Goal: Find specific page/section: Find specific page/section

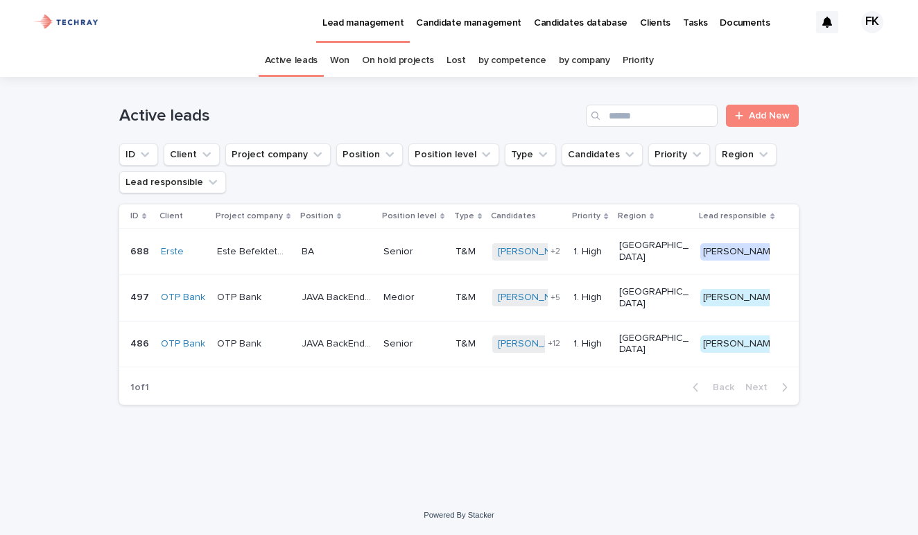
click at [562, 23] on p "Candidates database" at bounding box center [581, 14] width 94 height 29
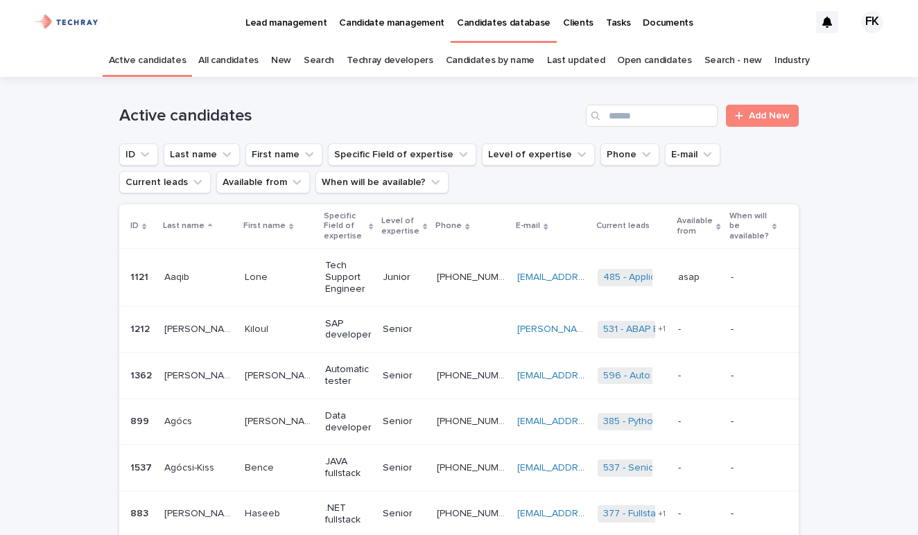
click at [234, 59] on link "All candidates" at bounding box center [228, 60] width 60 height 33
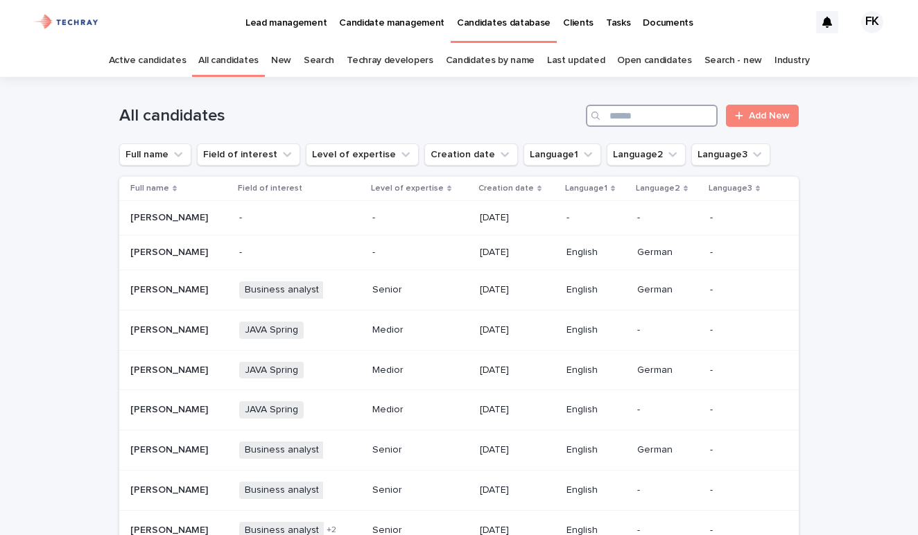
click at [641, 113] on input "Search" at bounding box center [652, 116] width 132 height 22
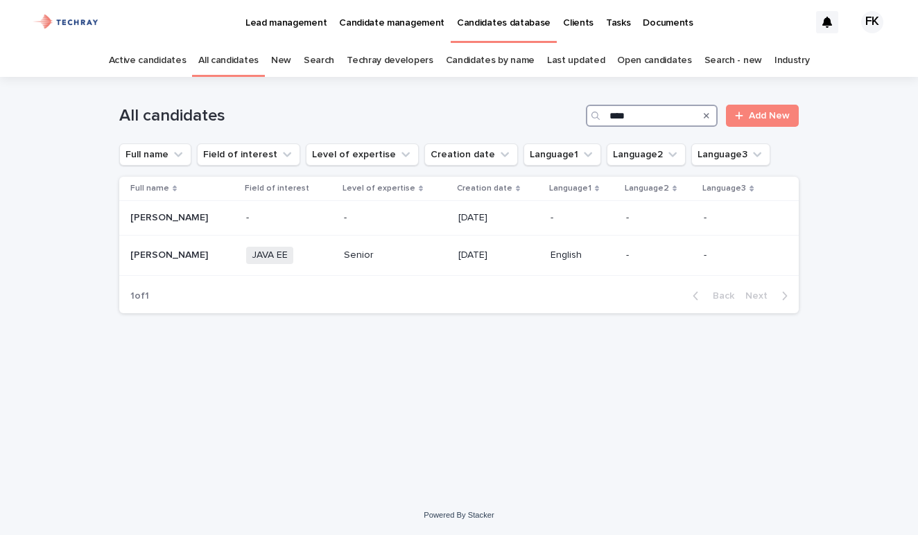
type input "****"
drag, startPoint x: 641, startPoint y: 113, endPoint x: 464, endPoint y: 252, distance: 225.7
click at [464, 252] on p "[DATE]" at bounding box center [498, 256] width 81 height 12
